Goal: Task Accomplishment & Management: Use online tool/utility

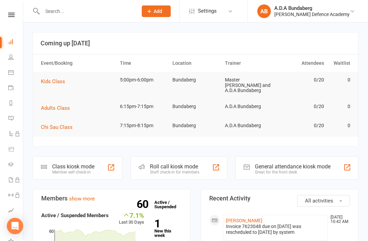
click at [50, 75] on td "Kids Class" at bounding box center [77, 81] width 79 height 19
click at [49, 81] on span "Kids Class" at bounding box center [53, 81] width 24 height 6
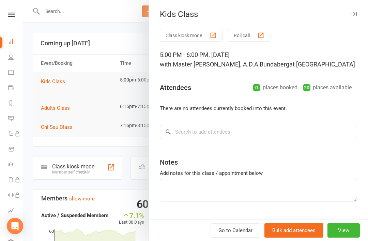
click at [187, 35] on button "Class kiosk mode" at bounding box center [191, 35] width 63 height 13
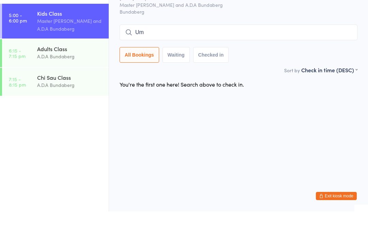
type input "U"
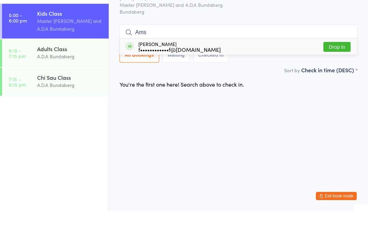
type input "Ams"
click at [338, 72] on button "Drop in" at bounding box center [336, 77] width 27 height 10
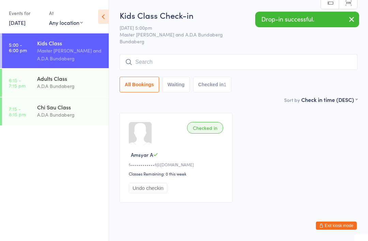
click at [163, 64] on input "search" at bounding box center [239, 62] width 238 height 16
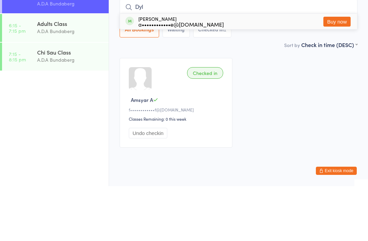
click at [253, 107] on div "Checked in Amsyar A f••••••••••••f@gmail.com Classes Remaining: 0 this week Und…" at bounding box center [238, 158] width 250 height 102
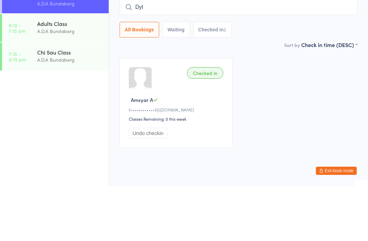
scroll to position [17, 0]
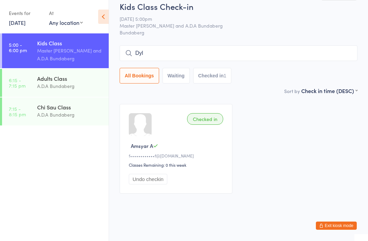
click at [172, 46] on input "Dyl" at bounding box center [239, 53] width 238 height 16
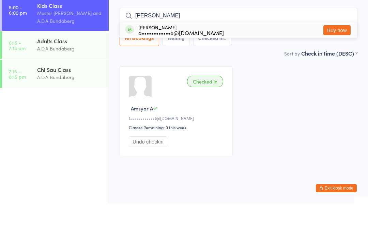
type input "[PERSON_NAME]"
click at [341, 63] on button "Buy now" at bounding box center [336, 68] width 27 height 10
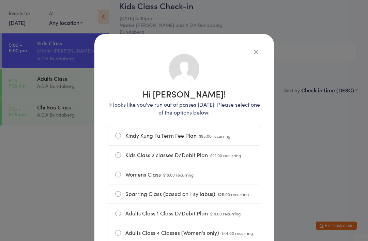
click at [259, 48] on button "button" at bounding box center [256, 52] width 8 height 8
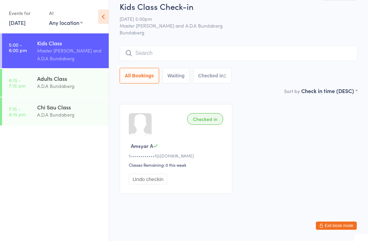
click at [258, 45] on input "search" at bounding box center [239, 53] width 238 height 16
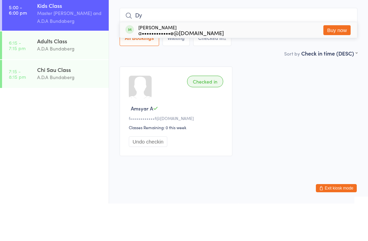
type input "D"
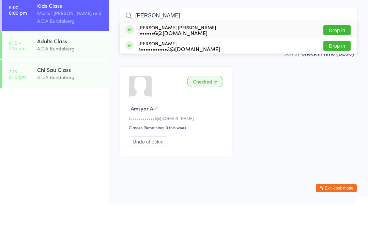
type input "Cooper"
click at [339, 63] on button "Drop in" at bounding box center [336, 68] width 27 height 10
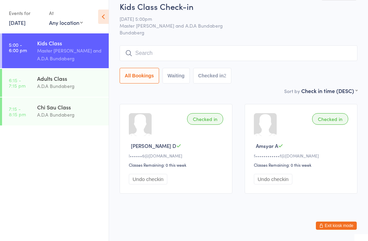
click at [264, 50] on input "search" at bounding box center [239, 53] width 238 height 16
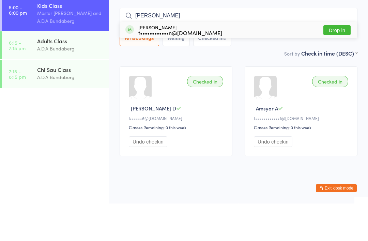
type input "Lottie"
click at [332, 63] on button "Drop in" at bounding box center [336, 68] width 27 height 10
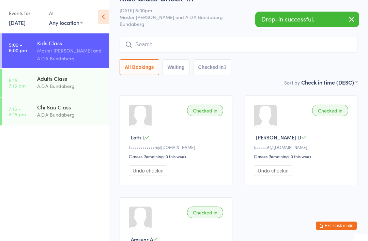
click at [150, 46] on input "search" at bounding box center [239, 45] width 238 height 16
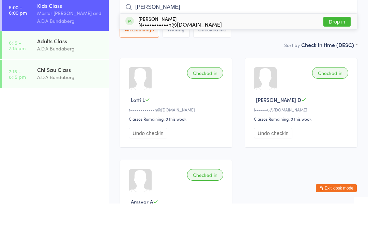
type input "Avery"
click at [327, 54] on button "Drop in" at bounding box center [336, 59] width 27 height 10
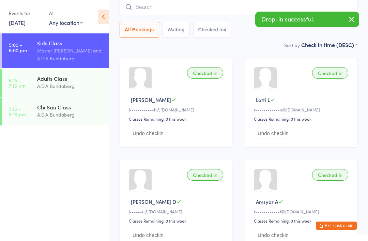
click at [171, 4] on input "search" at bounding box center [239, 7] width 238 height 16
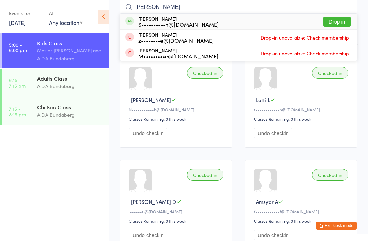
type input "Marcus"
click at [345, 18] on button "Drop in" at bounding box center [336, 22] width 27 height 10
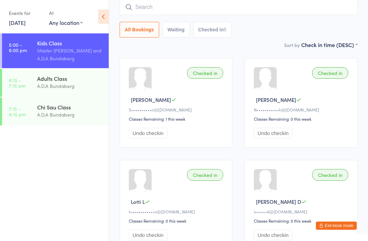
click at [334, 227] on button "Exit kiosk mode" at bounding box center [336, 225] width 41 height 8
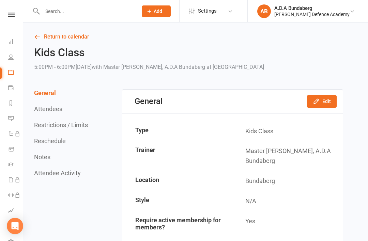
click at [85, 8] on input "text" at bounding box center [86, 11] width 93 height 10
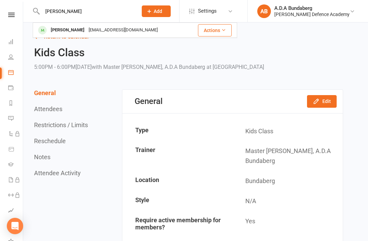
type input "[PERSON_NAME]"
click at [103, 26] on div "[EMAIL_ADDRESS][DOMAIN_NAME]" at bounding box center [122, 30] width 73 height 10
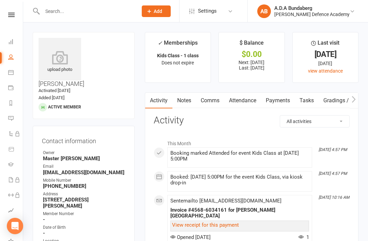
click at [192, 97] on link "Notes" at bounding box center [183, 101] width 23 height 16
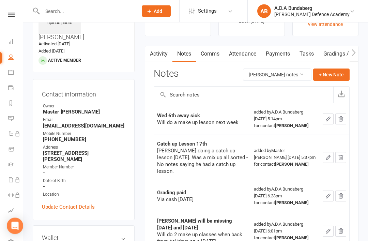
scroll to position [50, 0]
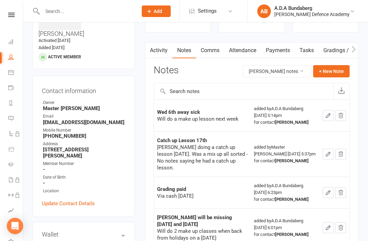
click at [331, 70] on button "+ New Note" at bounding box center [331, 71] width 36 height 12
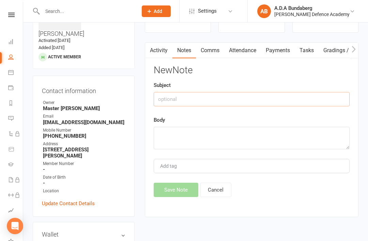
click at [196, 101] on input "text" at bounding box center [252, 99] width 196 height 14
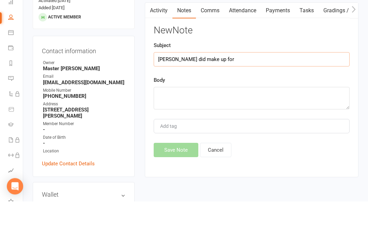
type input "Dylan did make up for"
click at [168, 127] on textarea at bounding box center [252, 138] width 196 height 22
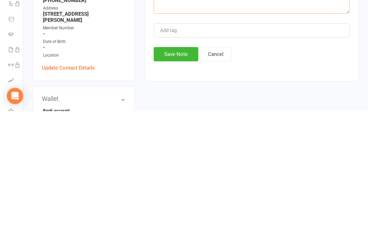
type textarea "The 6th"
click at [178, 177] on button "Save Note" at bounding box center [176, 184] width 45 height 14
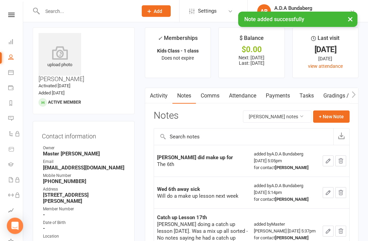
scroll to position [0, 0]
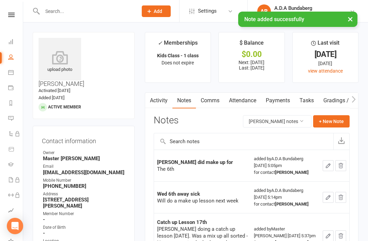
click at [15, 13] on link at bounding box center [11, 15] width 24 height 4
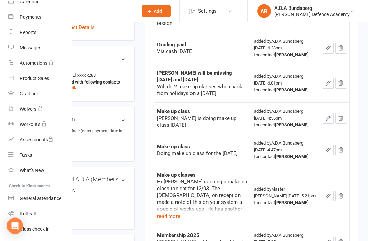
scroll to position [230, 0]
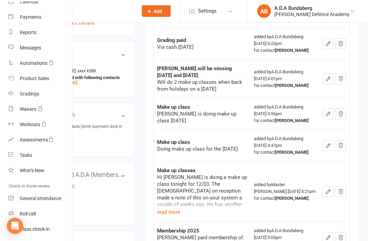
click at [47, 230] on div "Class check-in" at bounding box center [35, 228] width 30 height 5
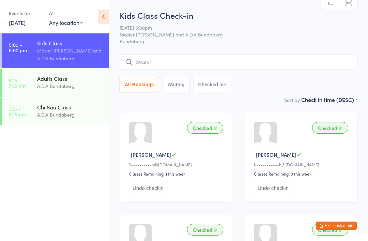
click at [164, 65] on input "search" at bounding box center [239, 62] width 238 height 16
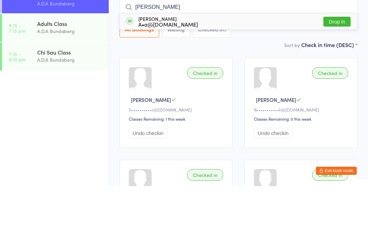
type input "Tamika"
click at [339, 72] on button "Drop in" at bounding box center [336, 77] width 27 height 10
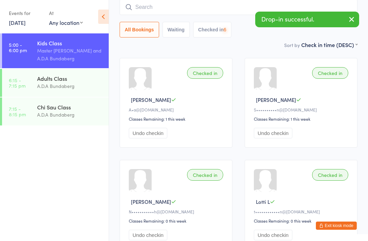
click at [150, 5] on input "search" at bounding box center [239, 7] width 238 height 16
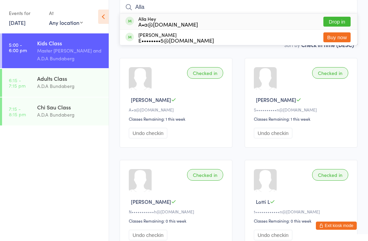
type input "Alla"
click at [338, 20] on button "Drop in" at bounding box center [336, 22] width 27 height 10
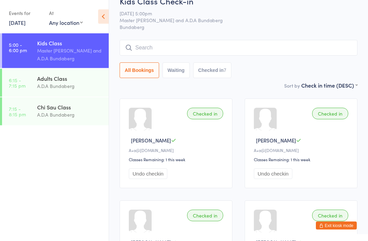
scroll to position [0, 0]
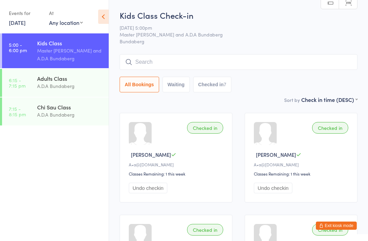
click at [194, 59] on input "search" at bounding box center [239, 62] width 238 height 16
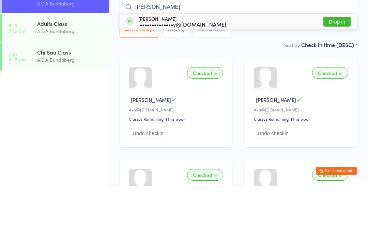
type input "Jude"
click at [337, 72] on button "Drop in" at bounding box center [336, 77] width 27 height 10
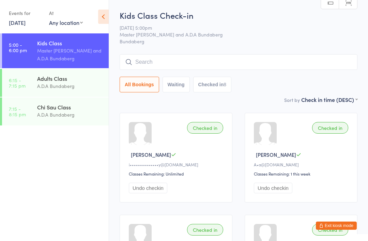
click at [328, 222] on button "Exit kiosk mode" at bounding box center [336, 225] width 41 height 8
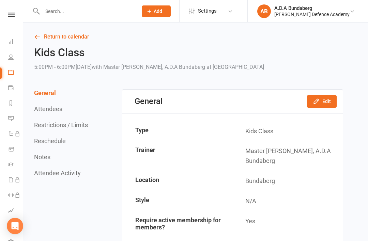
click at [61, 12] on input "text" at bounding box center [86, 11] width 93 height 10
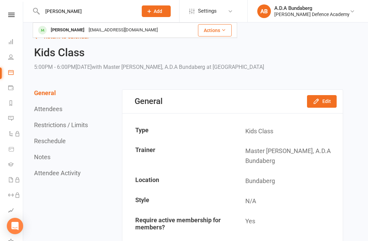
type input "Tyrell"
click at [75, 28] on div "Tyrell Glazier" at bounding box center [68, 30] width 38 height 10
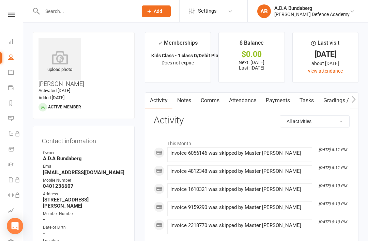
click at [286, 98] on link "Payments" at bounding box center [278, 101] width 34 height 16
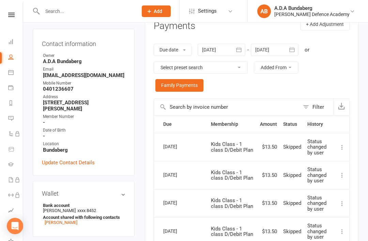
scroll to position [96, 0]
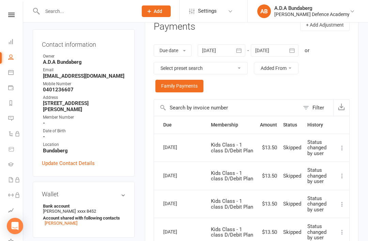
click at [10, 11] on nav "Clubworx Dashboard People Calendar Payments Reports Messages Automations Produc…" at bounding box center [11, 122] width 23 height 241
click at [10, 14] on icon at bounding box center [11, 15] width 6 height 4
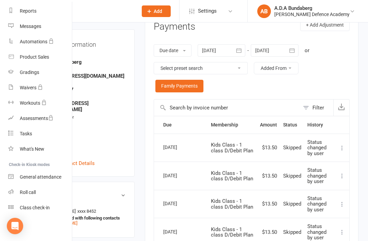
scroll to position [87, 0]
click at [44, 207] on div "Class check-in" at bounding box center [35, 207] width 30 height 5
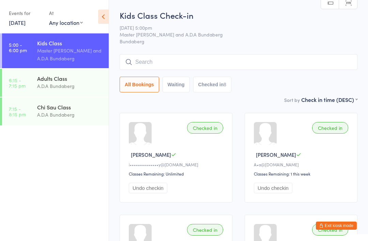
click at [235, 63] on input "search" at bounding box center [239, 62] width 238 height 16
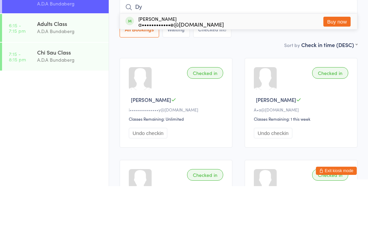
type input "D"
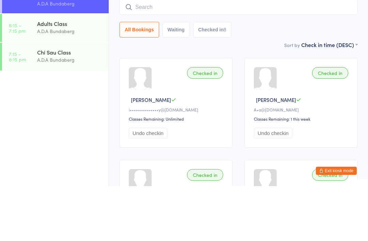
scroll to position [55, 0]
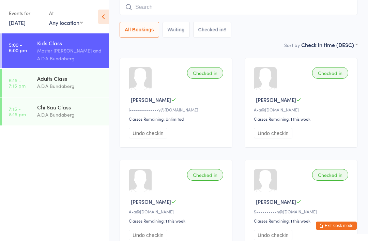
click at [57, 81] on div "Adults Class" at bounding box center [70, 78] width 66 height 7
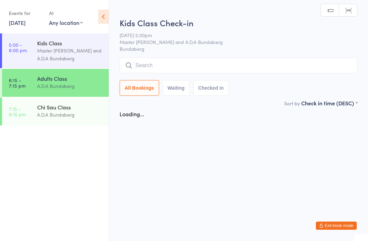
click at [192, 64] on input "search" at bounding box center [239, 66] width 238 height 16
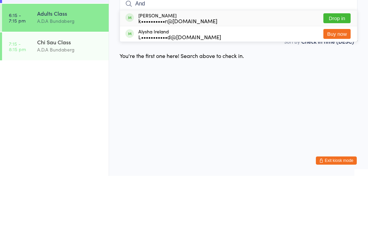
type input "And"
click at [340, 78] on button "Drop in" at bounding box center [336, 83] width 27 height 10
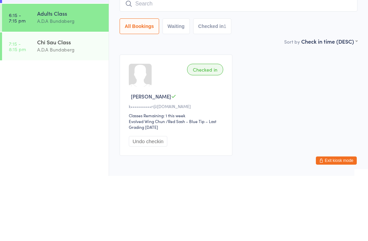
scroll to position [36, 0]
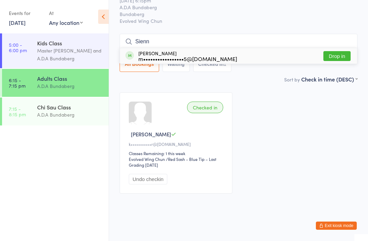
type input "Sienn"
click at [334, 51] on button "Drop in" at bounding box center [336, 56] width 27 height 10
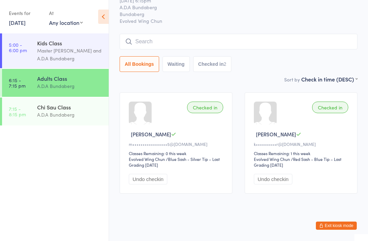
click at [153, 34] on input "search" at bounding box center [239, 42] width 238 height 16
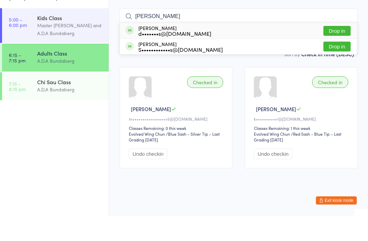
type input "[PERSON_NAME]"
click at [337, 51] on button "Drop in" at bounding box center [336, 56] width 27 height 10
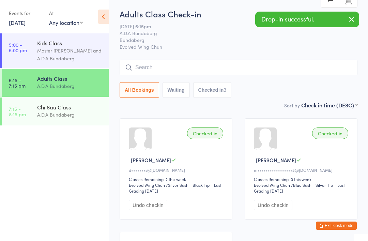
scroll to position [0, 0]
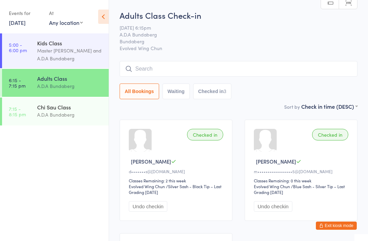
click at [168, 62] on input "search" at bounding box center [239, 69] width 238 height 16
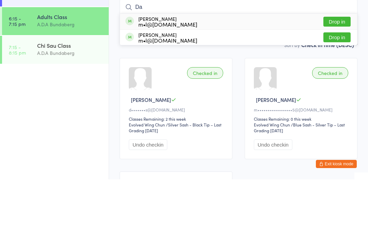
type input "D"
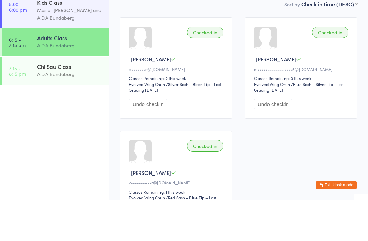
scroll to position [131, 0]
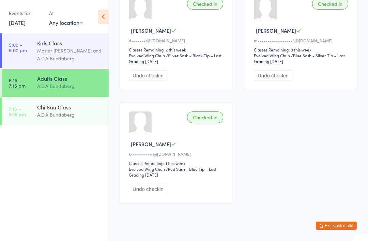
click at [329, 230] on button "Exit kiosk mode" at bounding box center [336, 225] width 41 height 8
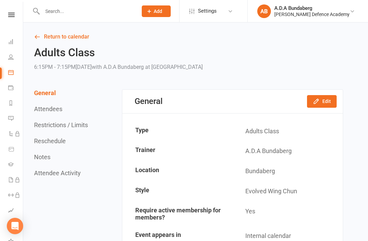
click at [68, 10] on input "text" at bounding box center [86, 11] width 93 height 10
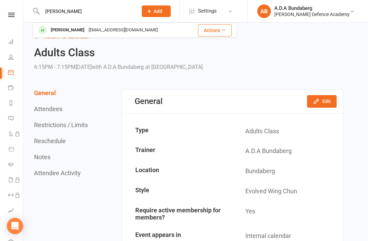
type input "Dan"
click at [86, 33] on div "dccollins1983@outlook.com" at bounding box center [122, 30] width 73 height 10
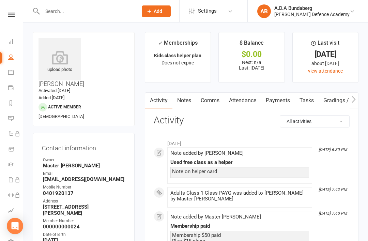
click at [281, 101] on link "Payments" at bounding box center [278, 101] width 34 height 16
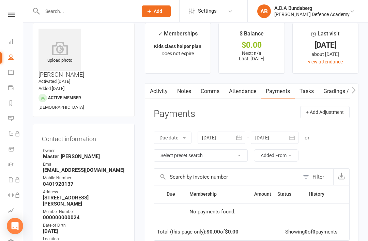
scroll to position [8, 0]
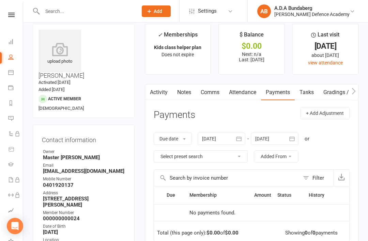
click at [184, 90] on link "Notes" at bounding box center [183, 92] width 23 height 16
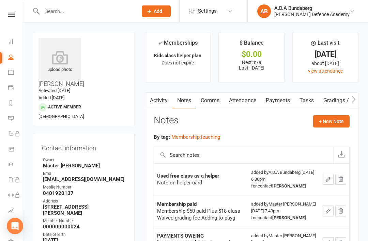
scroll to position [1, 0]
click at [14, 15] on icon at bounding box center [11, 14] width 6 height 4
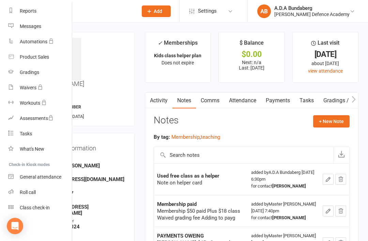
scroll to position [87, 0]
click at [42, 205] on div "Class check-in" at bounding box center [35, 207] width 30 height 5
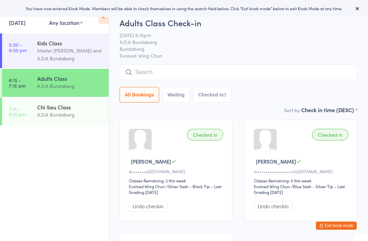
click at [149, 70] on input "search" at bounding box center [239, 72] width 238 height 16
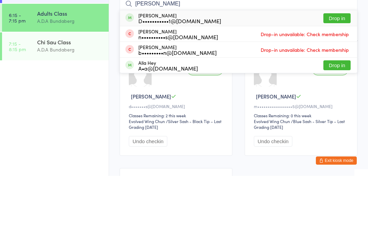
type input "[PERSON_NAME]"
click at [336, 78] on button "Drop in" at bounding box center [336, 83] width 27 height 10
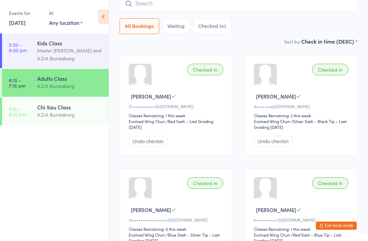
click at [190, 6] on input "search" at bounding box center [239, 4] width 238 height 16
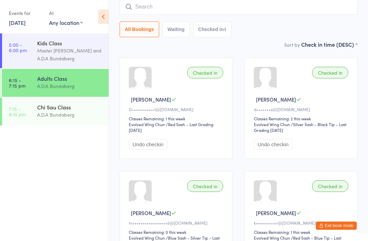
scroll to position [62, 0]
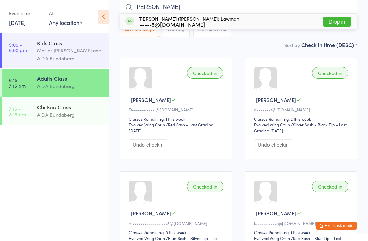
type input "[PERSON_NAME]"
click at [333, 22] on button "Drop in" at bounding box center [336, 22] width 27 height 10
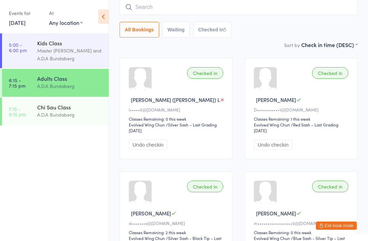
click at [324, 224] on button "Exit kiosk mode" at bounding box center [336, 225] width 41 height 8
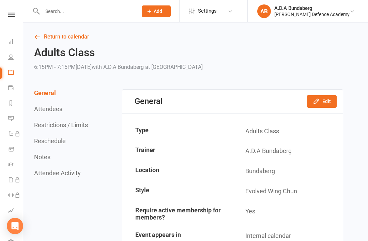
click at [17, 9] on nav "Clubworx Dashboard People Calendar Payments Reports Messages Automations Produc…" at bounding box center [11, 122] width 23 height 241
click at [12, 11] on nav "Clubworx Dashboard People Calendar Payments Reports Messages Automations Produc…" at bounding box center [11, 122] width 23 height 241
click at [4, 15] on link at bounding box center [11, 15] width 24 height 4
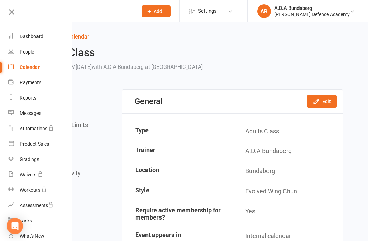
click at [22, 50] on div "People" at bounding box center [27, 51] width 14 height 5
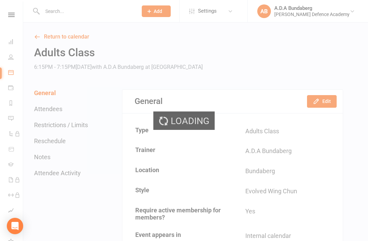
select select "100"
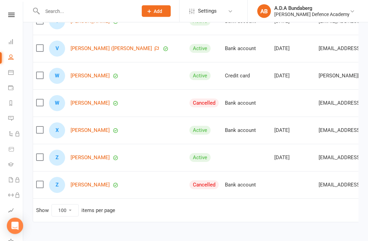
scroll to position [2539, 0]
click at [13, 11] on nav "Clubworx Dashboard People Calendar Payments Reports Messages Automations Produc…" at bounding box center [11, 122] width 23 height 241
click at [15, 15] on link at bounding box center [11, 15] width 24 height 4
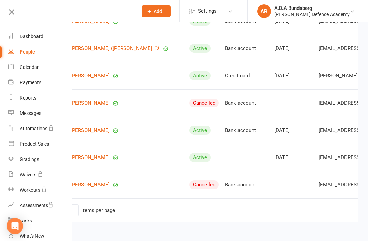
click at [14, 11] on icon at bounding box center [12, 12] width 10 height 10
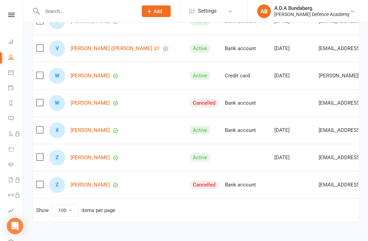
click at [76, 10] on input "text" at bounding box center [86, 11] width 93 height 10
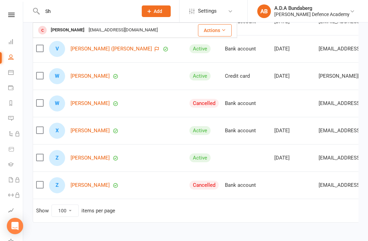
type input "Sh"
click at [70, 27] on div "Shivansh Batra" at bounding box center [68, 30] width 38 height 10
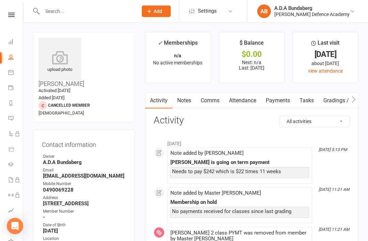
click at [287, 100] on link "Payments" at bounding box center [278, 101] width 34 height 16
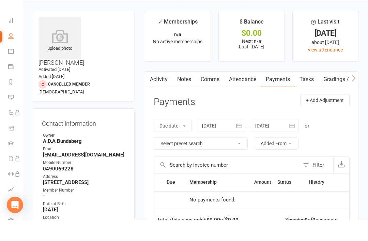
scroll to position [22, 0]
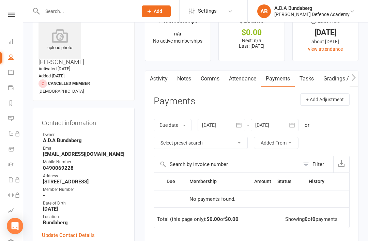
click at [187, 77] on link "Notes" at bounding box center [183, 79] width 23 height 16
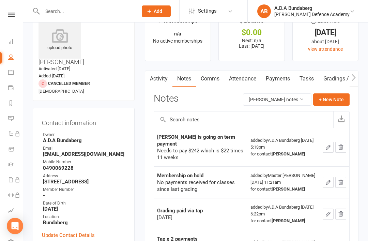
click at [9, 13] on icon at bounding box center [11, 15] width 6 height 4
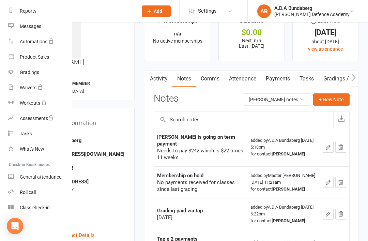
scroll to position [87, 0]
click at [42, 206] on div "Class check-in" at bounding box center [35, 207] width 30 height 5
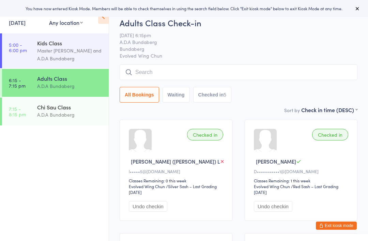
click at [152, 71] on input "search" at bounding box center [239, 72] width 238 height 16
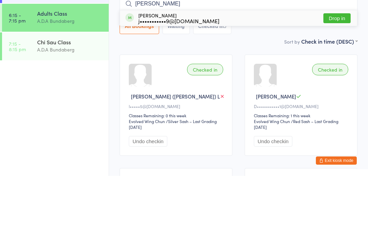
type input "[PERSON_NAME]"
click at [341, 78] on button "Drop in" at bounding box center [336, 83] width 27 height 10
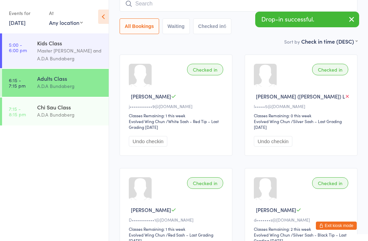
click at [177, 9] on input "search" at bounding box center [239, 4] width 238 height 16
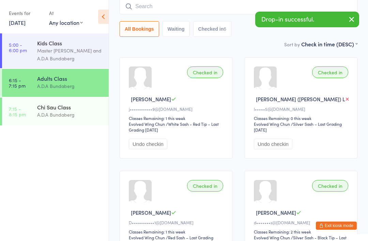
scroll to position [62, 0]
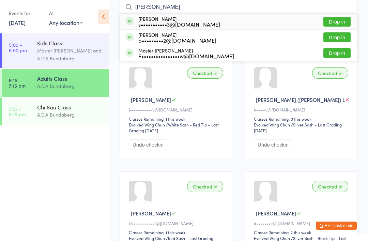
type input "[PERSON_NAME]"
click at [336, 21] on button "Drop in" at bounding box center [336, 22] width 27 height 10
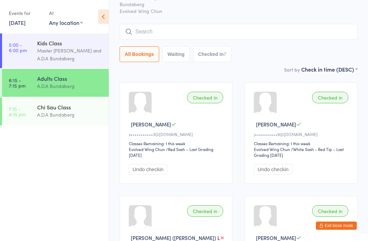
scroll to position [37, 0]
click at [152, 30] on input "search" at bounding box center [239, 32] width 238 height 16
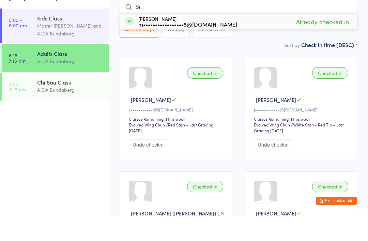
type input "S"
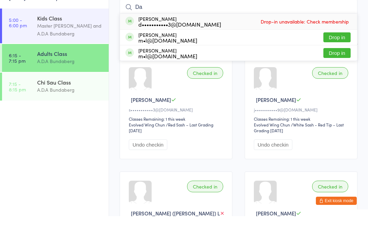
type input "D"
